Goal: Find specific fact: Find contact information

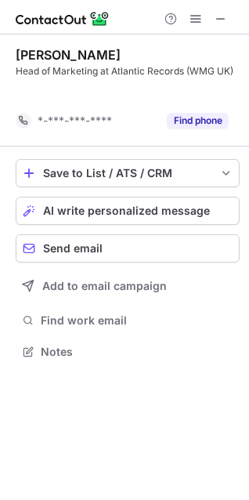
scroll to position [316, 249]
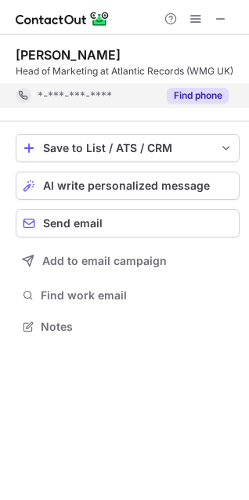
click at [188, 90] on button "Find phone" at bounding box center [198, 96] width 62 height 16
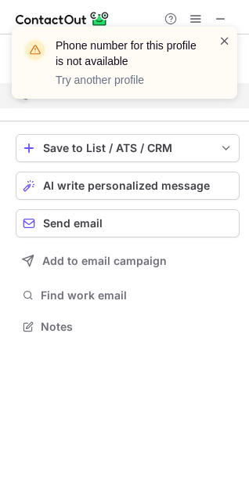
click at [223, 45] on span at bounding box center [225, 41] width 13 height 16
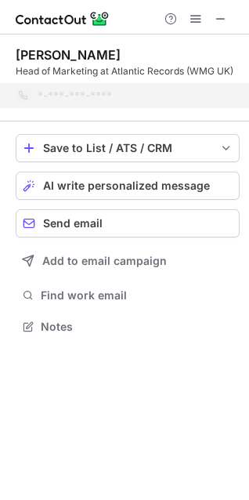
click at [219, 18] on span at bounding box center [221, 19] width 13 height 13
